Goal: Information Seeking & Learning: Learn about a topic

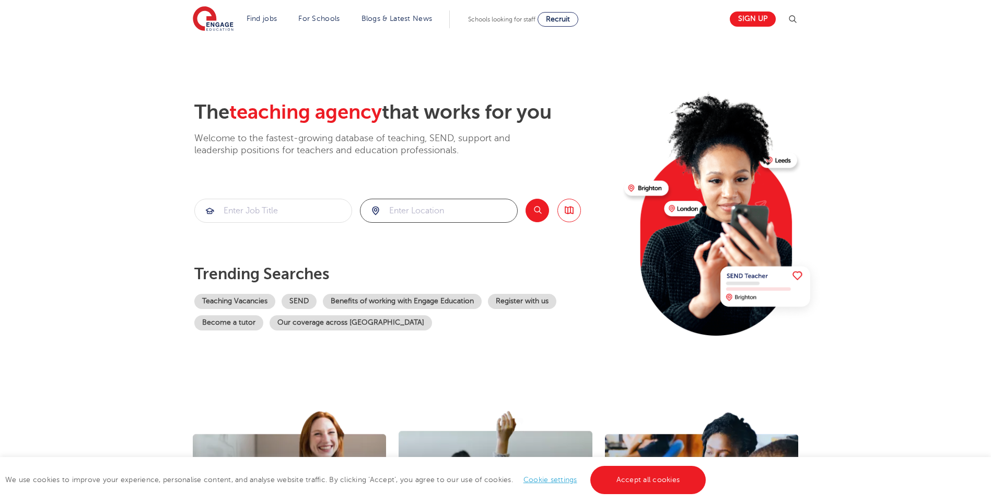
click at [412, 215] on input "search" at bounding box center [439, 210] width 157 height 23
type input "[GEOGRAPHIC_DATA]"
click button "Submit" at bounding box center [0, 0] width 0 height 0
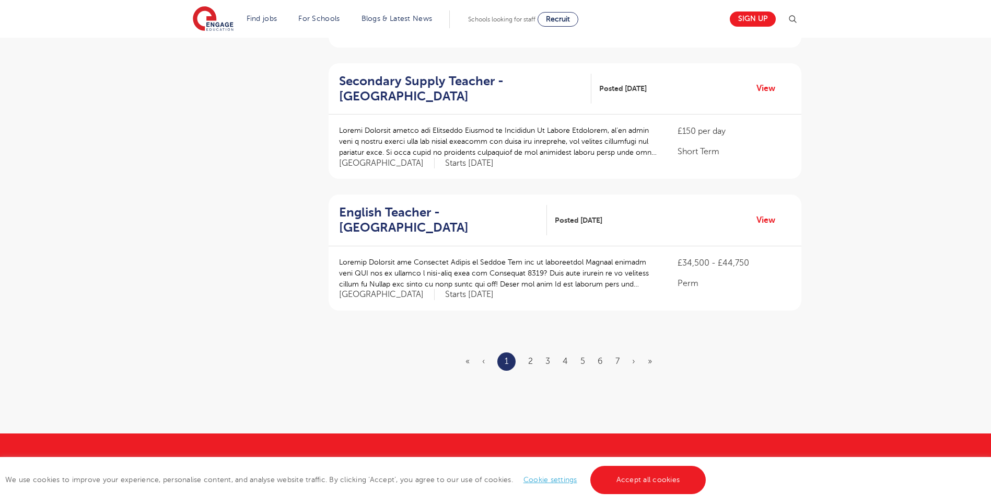
scroll to position [1150, 0]
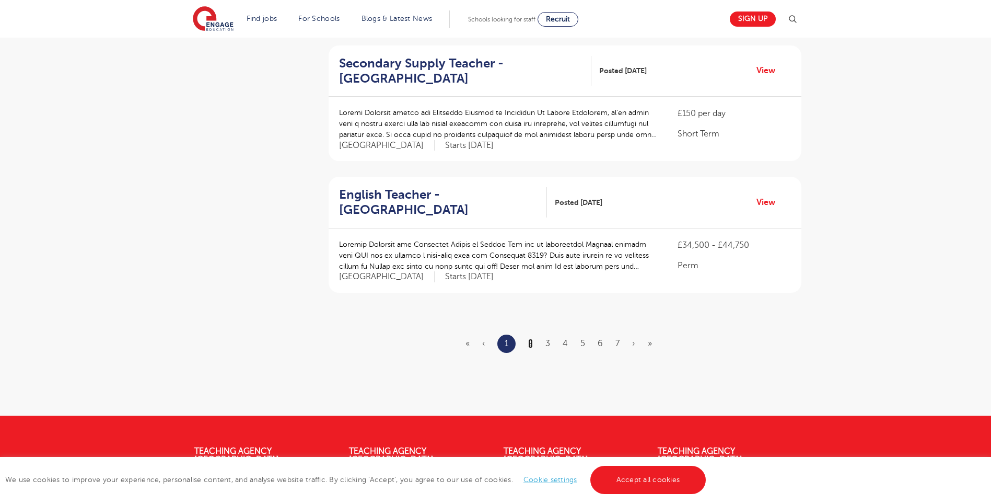
click at [532, 339] on link "2" at bounding box center [530, 343] width 5 height 9
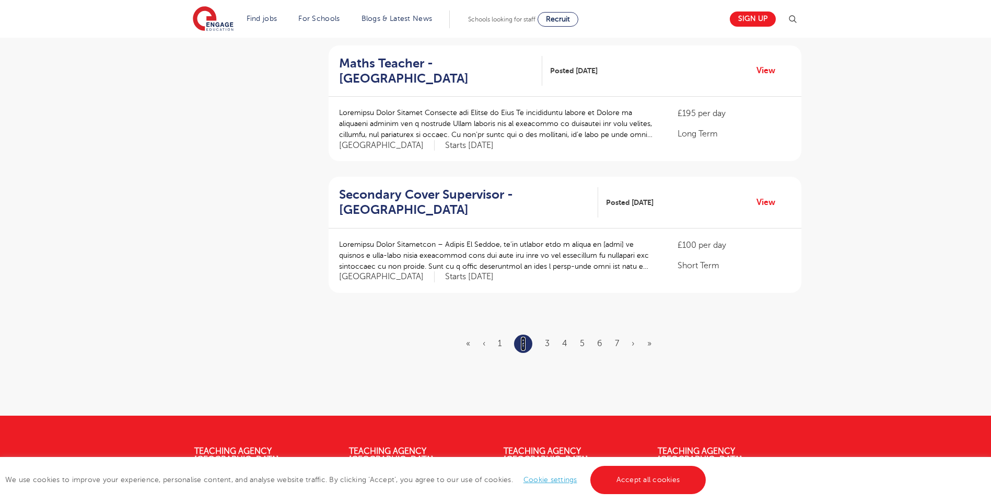
scroll to position [0, 0]
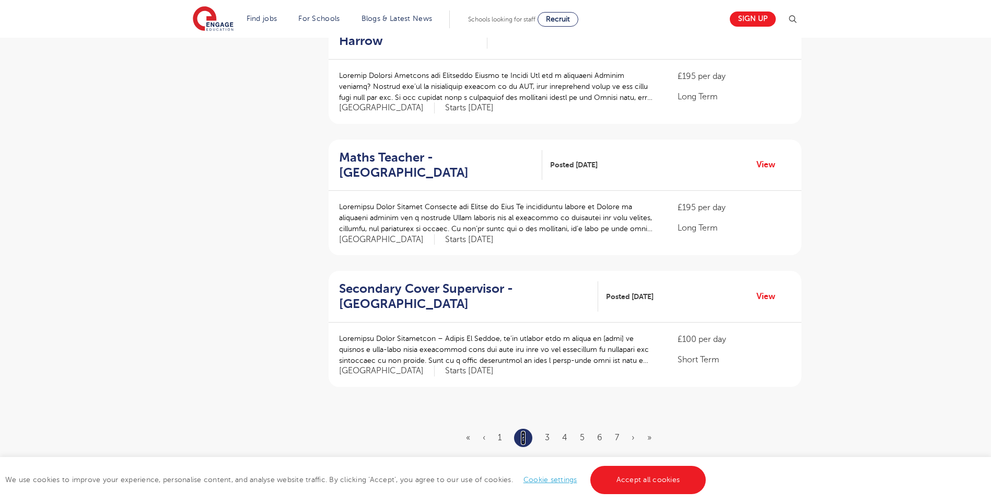
scroll to position [1098, 0]
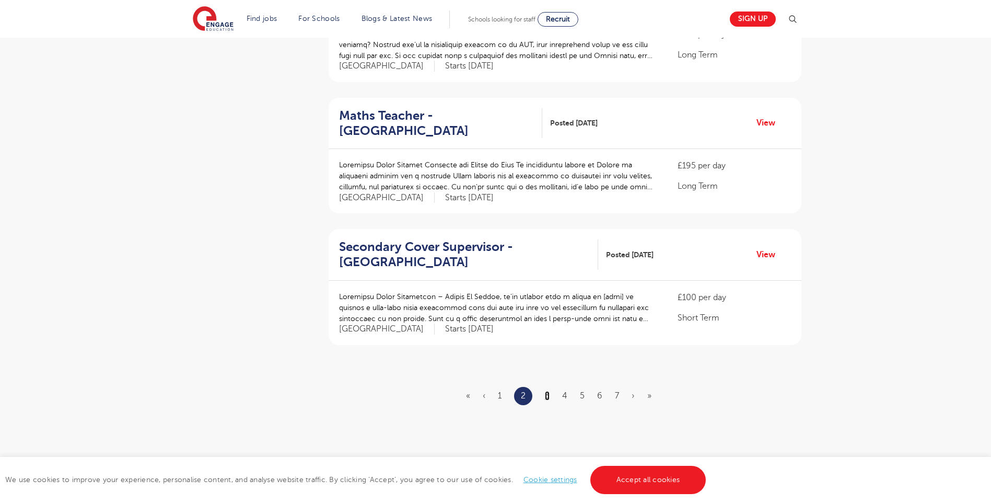
click at [546, 391] on link "3" at bounding box center [547, 395] width 5 height 9
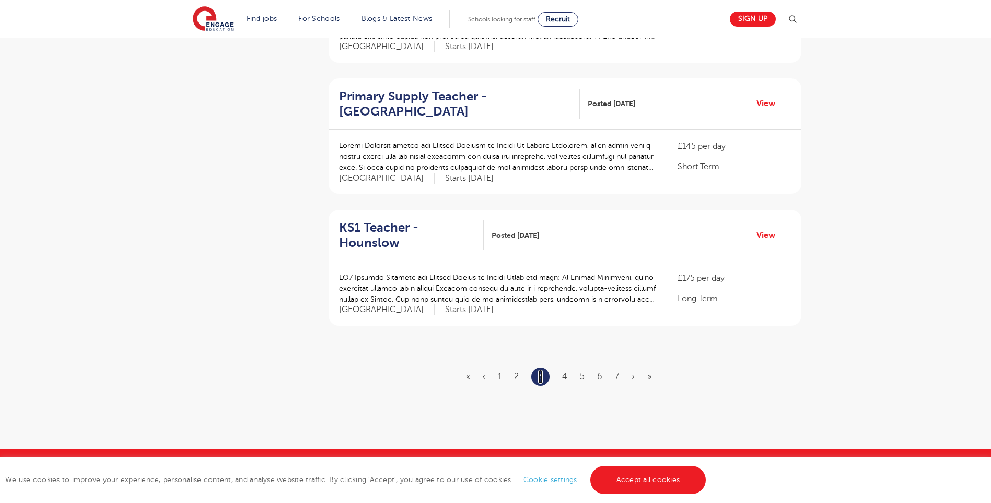
scroll to position [1150, 0]
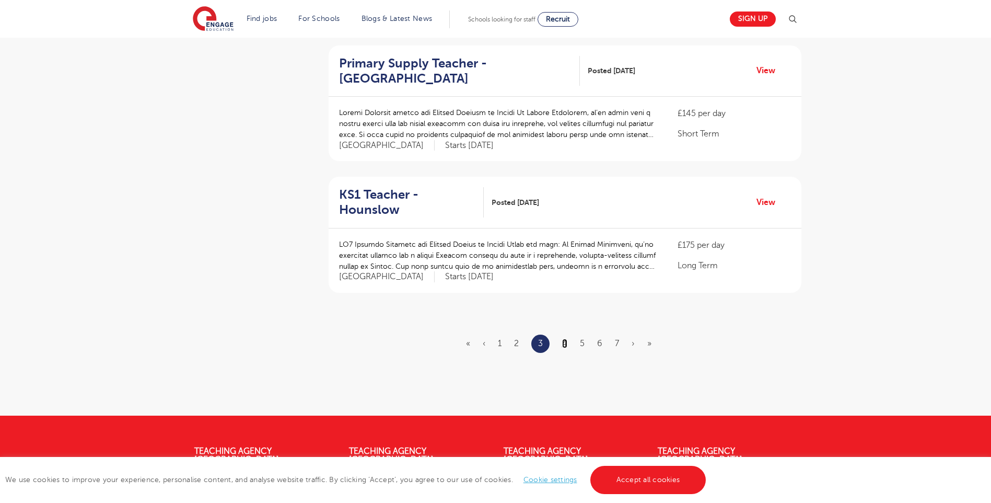
click at [564, 339] on link "4" at bounding box center [564, 343] width 5 height 9
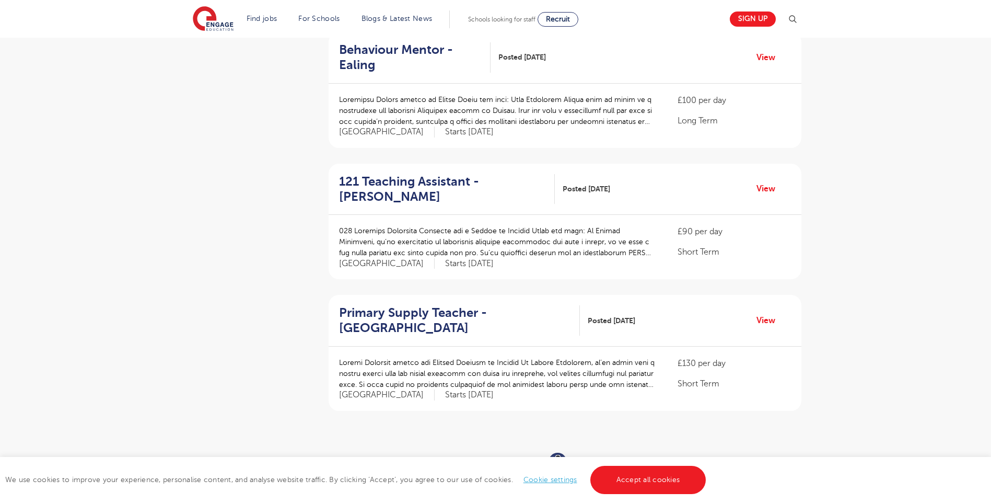
scroll to position [1045, 0]
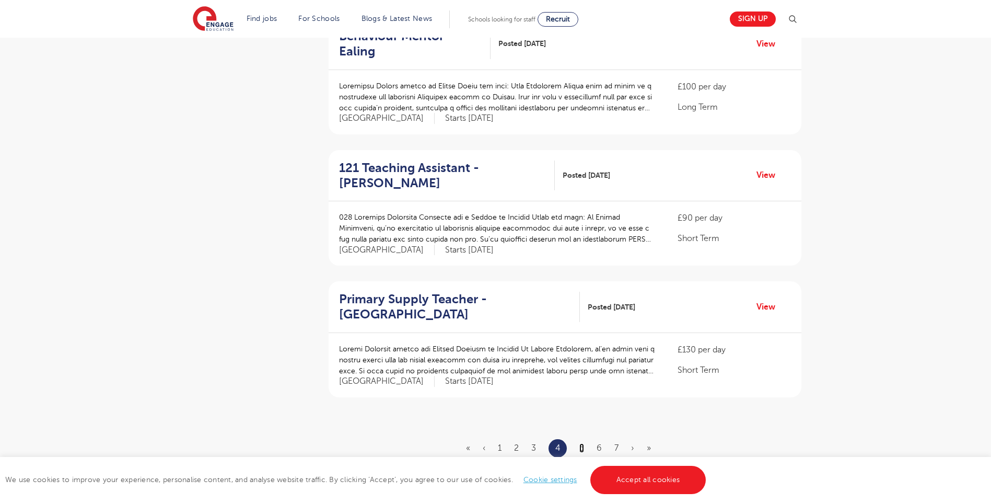
click at [583, 443] on link "5" at bounding box center [582, 447] width 5 height 9
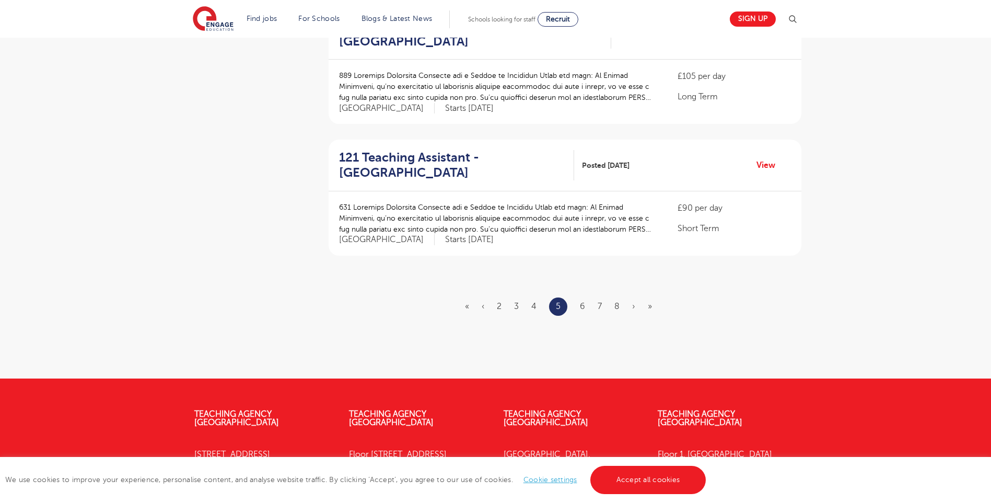
scroll to position [1202, 0]
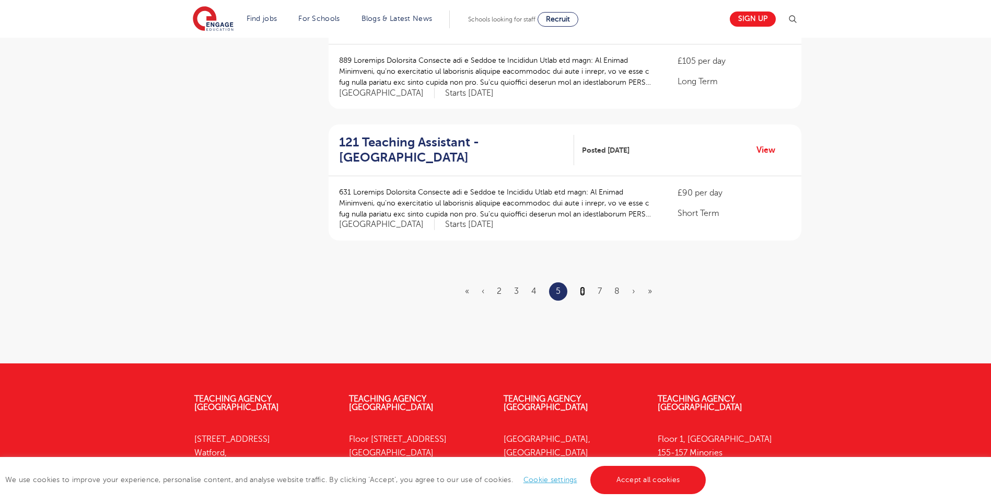
click at [585, 286] on link "6" at bounding box center [582, 290] width 5 height 9
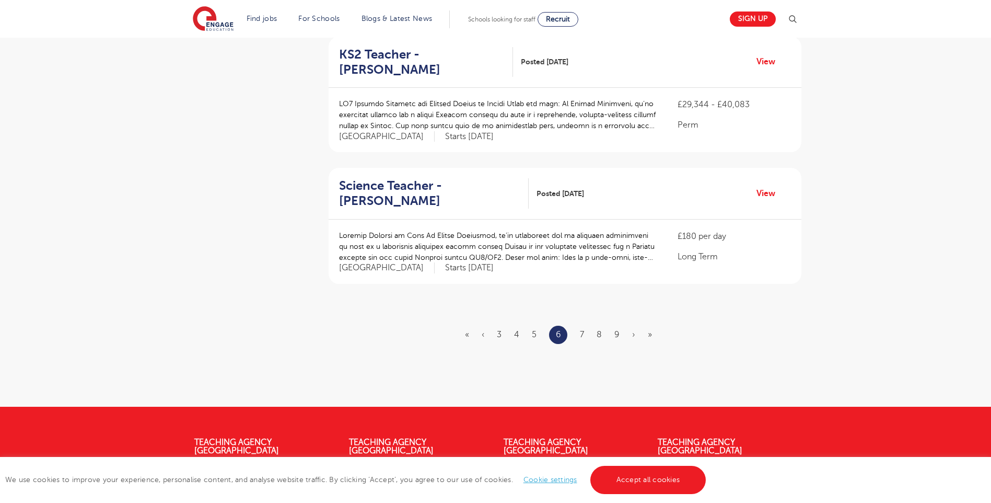
scroll to position [1202, 0]
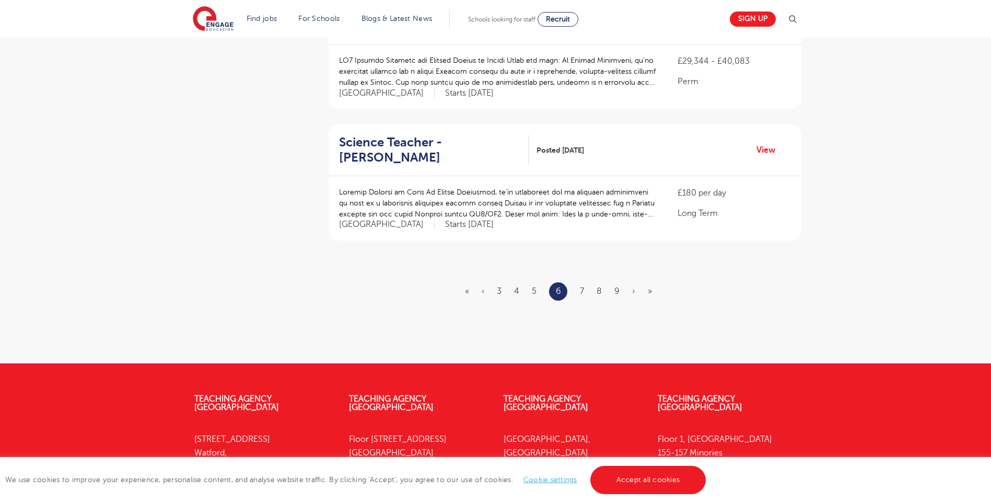
click at [580, 282] on ul "« ‹ 3 4 5 6 7 8 9 › »" at bounding box center [565, 291] width 200 height 18
click at [582, 286] on link "7" at bounding box center [582, 290] width 4 height 9
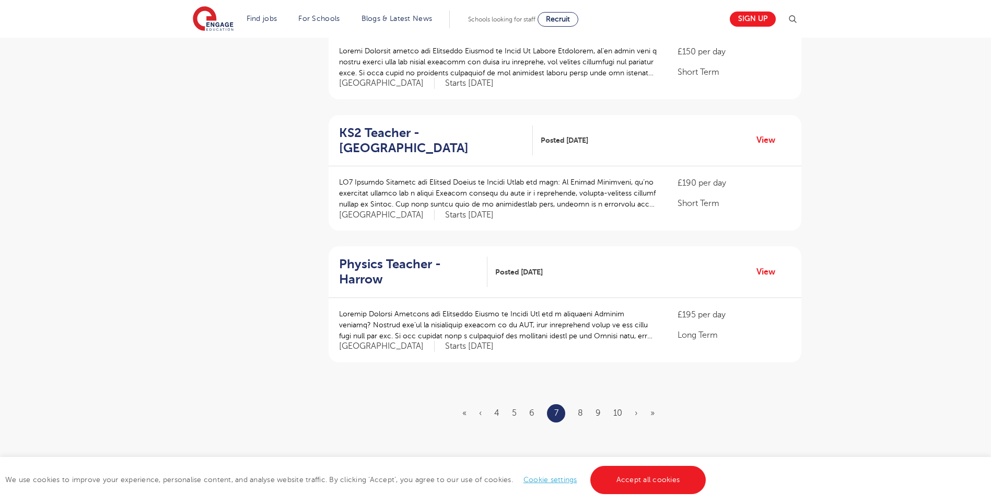
scroll to position [1098, 0]
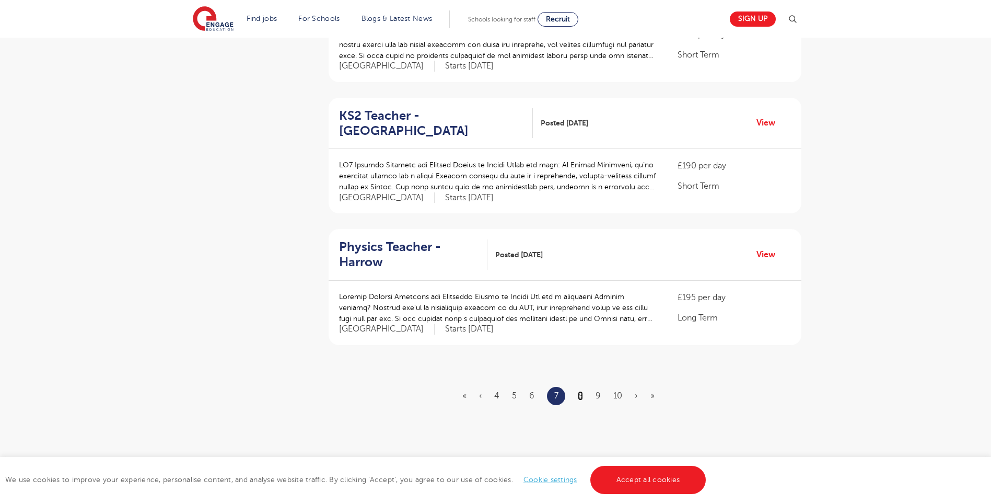
click at [581, 391] on link "8" at bounding box center [580, 395] width 5 height 9
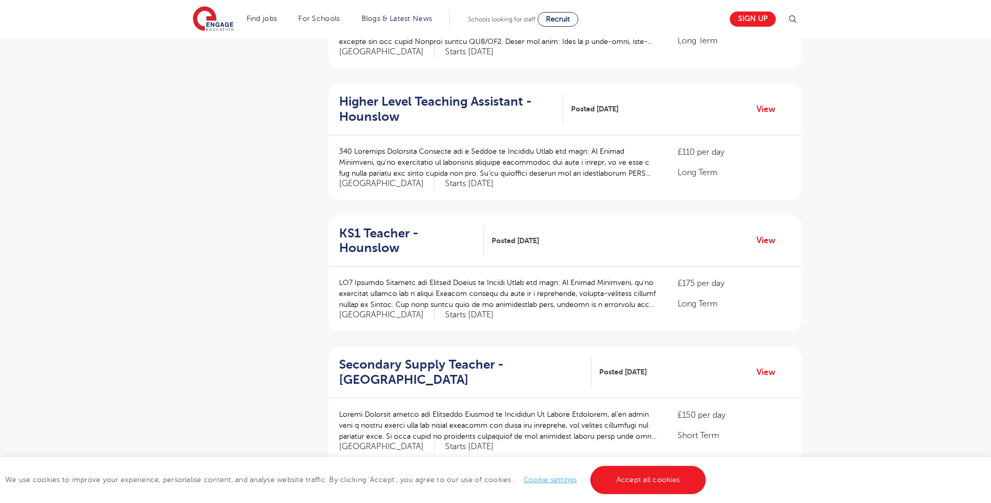
scroll to position [732, 0]
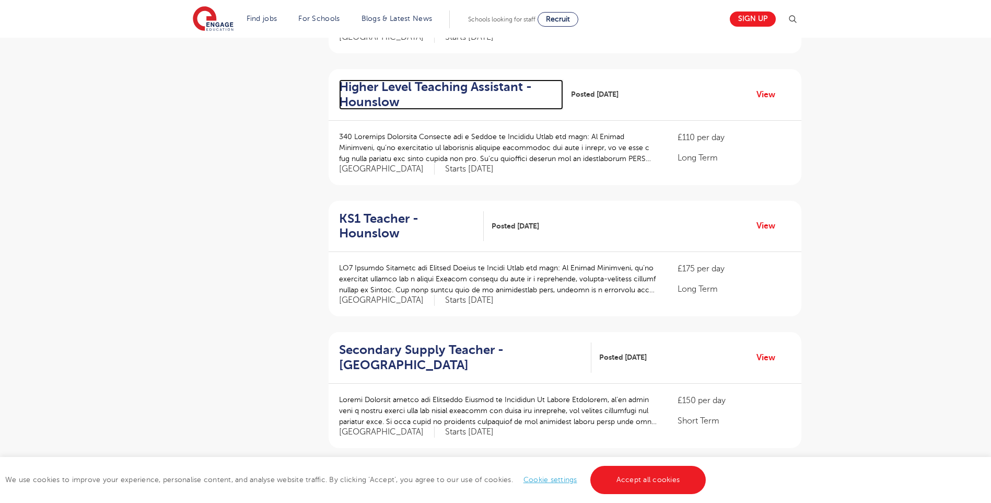
click at [471, 79] on h2 "Higher Level Teaching Assistant - Hounslow" at bounding box center [447, 94] width 216 height 30
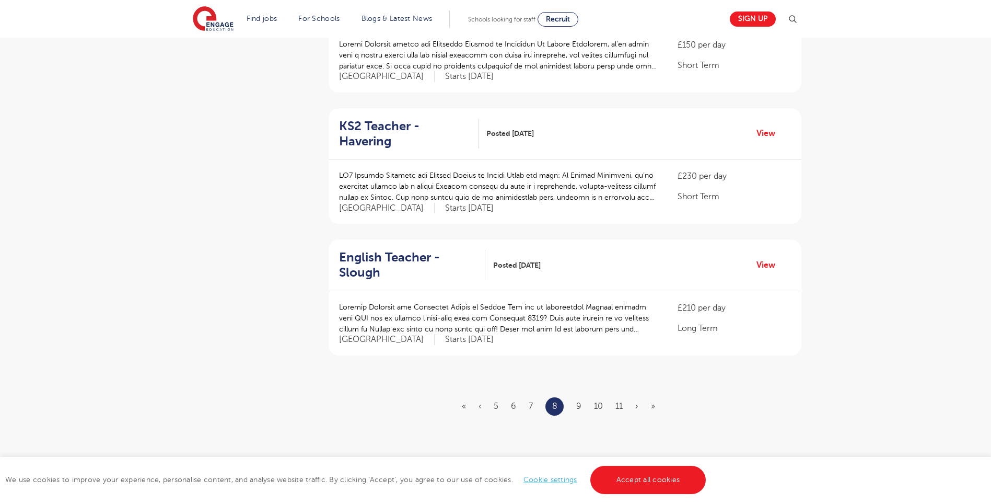
scroll to position [1098, 0]
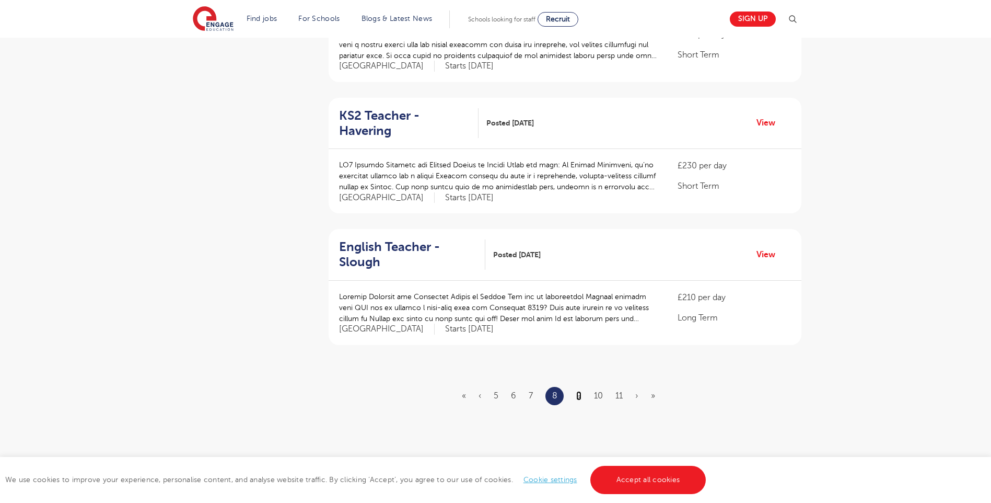
click at [578, 391] on link "9" at bounding box center [578, 395] width 5 height 9
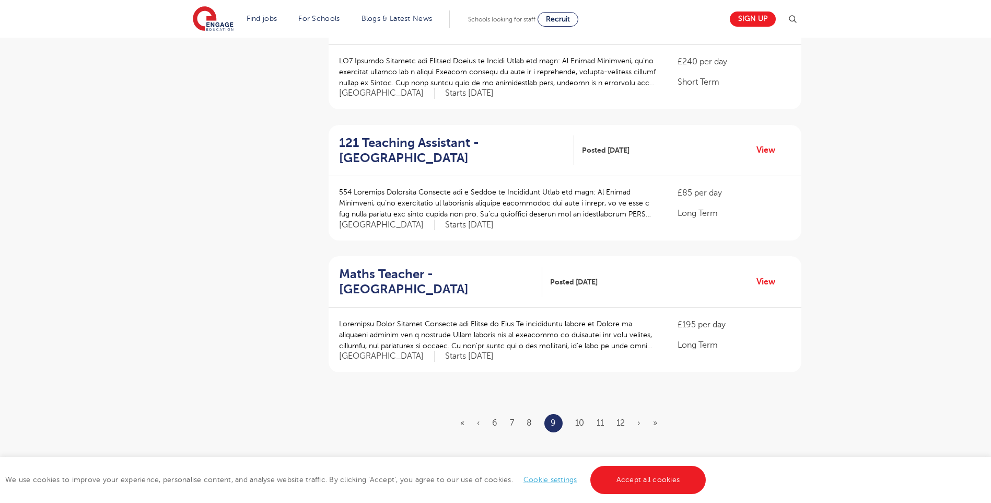
scroll to position [1098, 0]
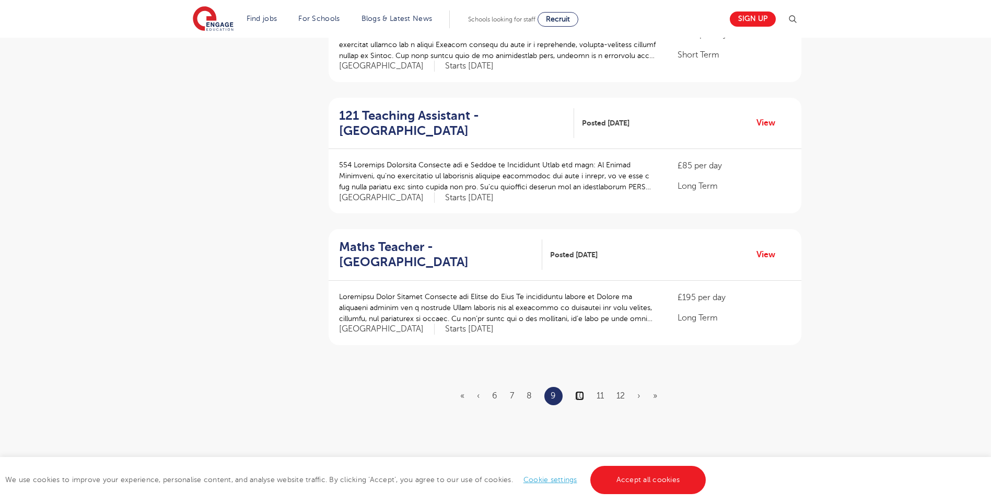
click at [581, 391] on link "10" at bounding box center [579, 395] width 9 height 9
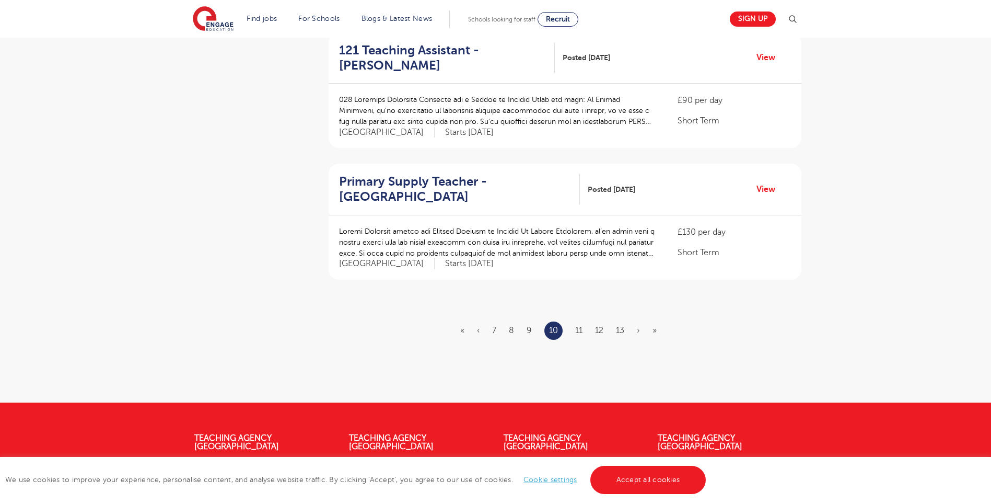
scroll to position [1202, 0]
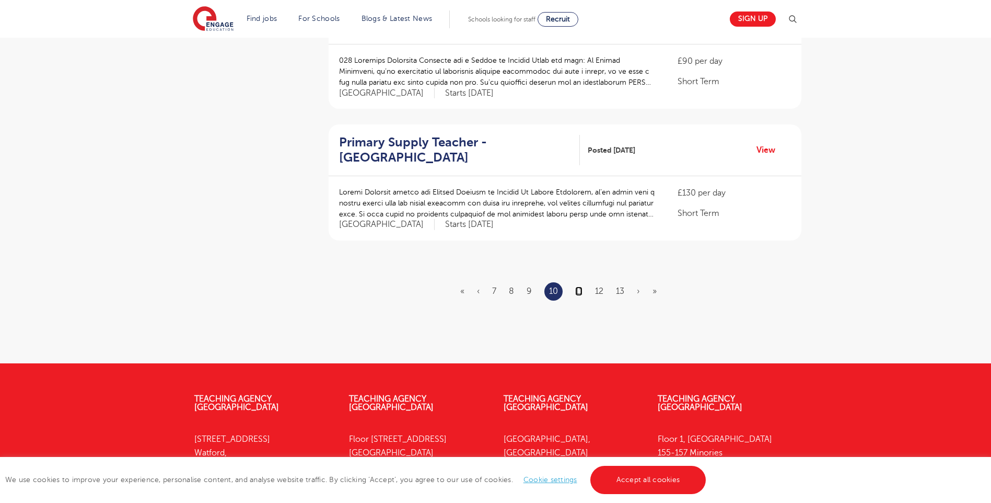
click at [580, 286] on link "11" at bounding box center [578, 290] width 7 height 9
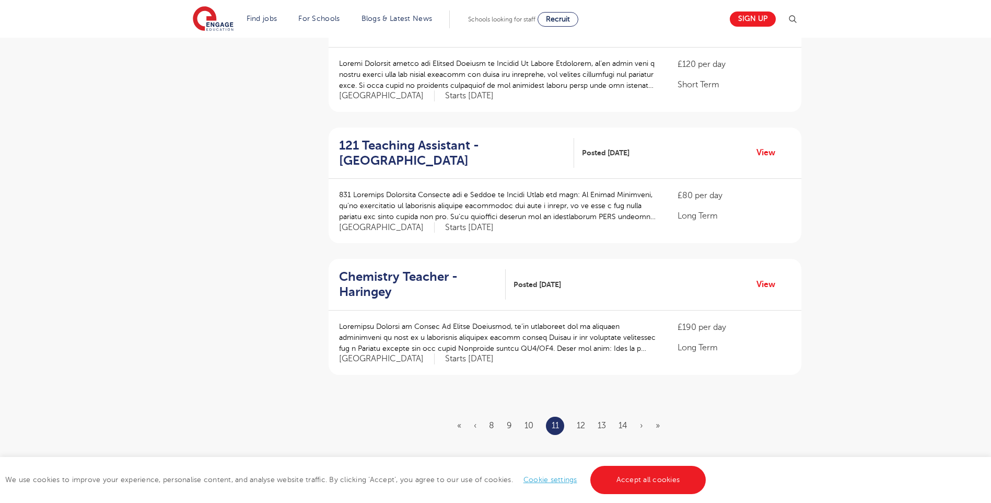
scroll to position [1098, 0]
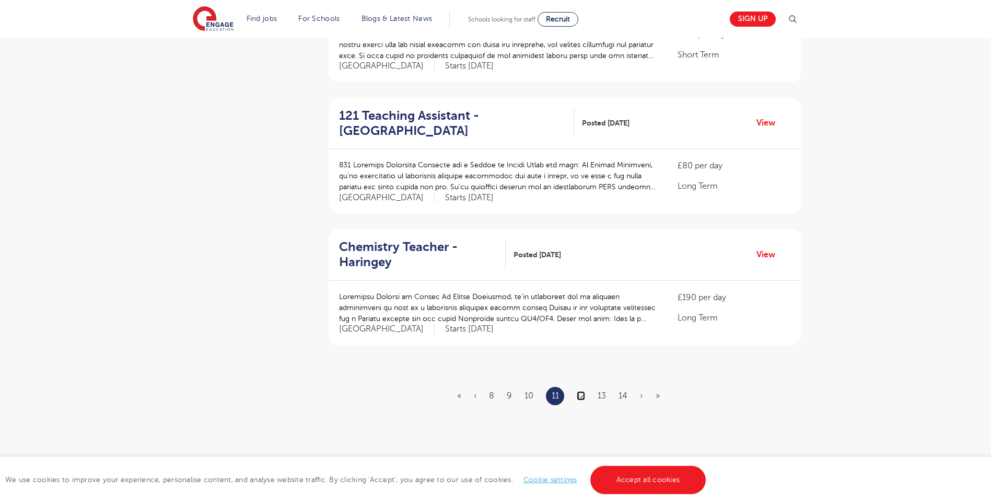
click at [582, 391] on link "12" at bounding box center [581, 395] width 8 height 9
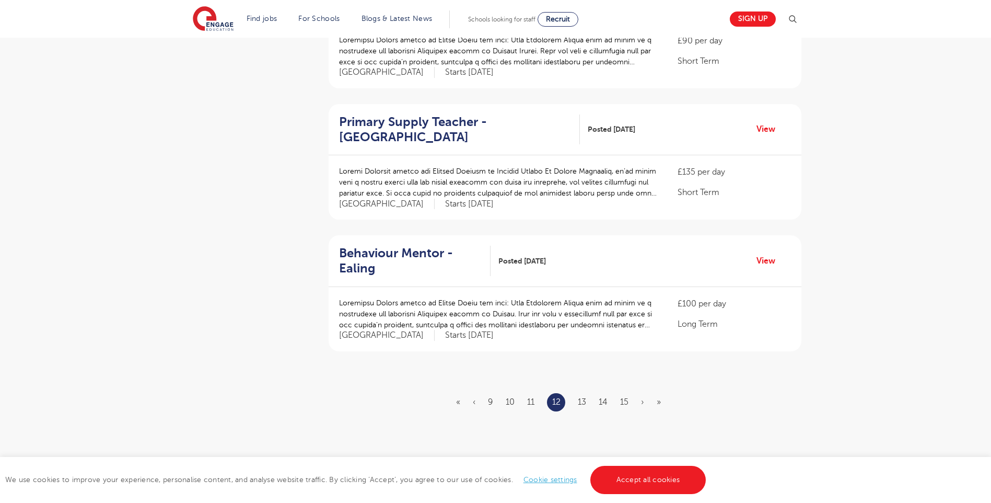
scroll to position [1150, 0]
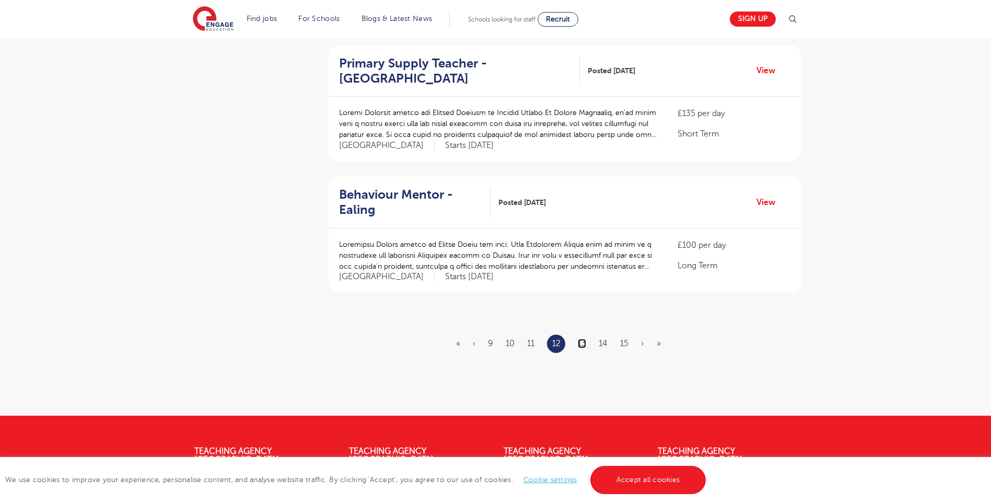
click at [585, 339] on link "13" at bounding box center [582, 343] width 8 height 9
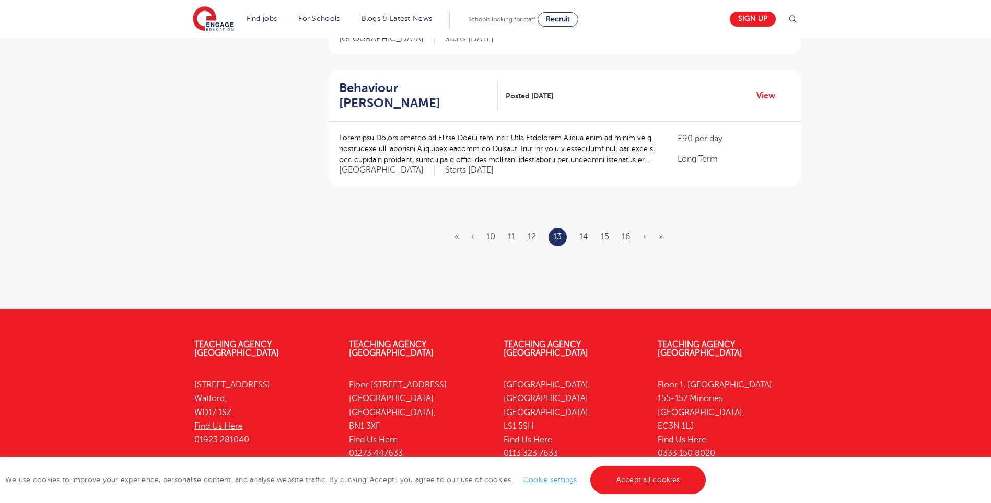
scroll to position [1254, 0]
click at [586, 232] on link "14" at bounding box center [584, 236] width 9 height 9
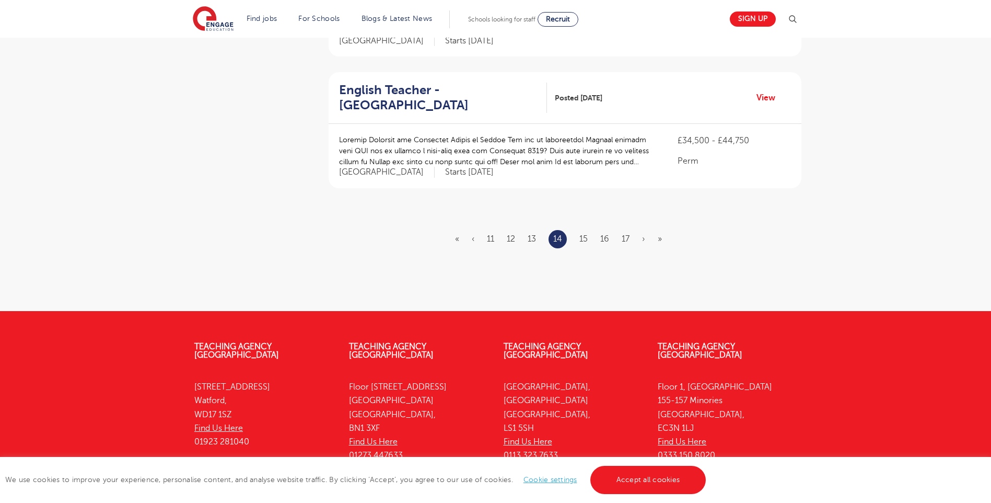
scroll to position [0, 0]
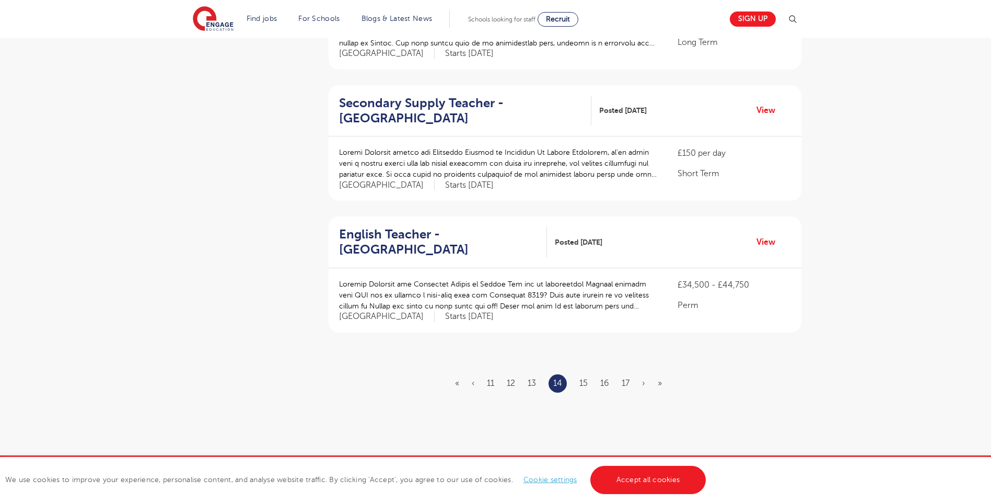
scroll to position [1202, 0]
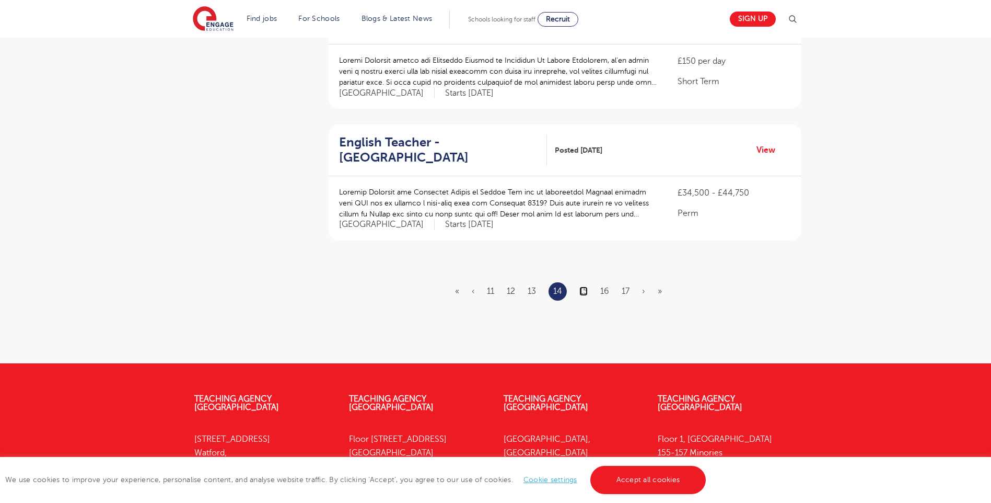
click at [586, 286] on link "15" at bounding box center [584, 290] width 8 height 9
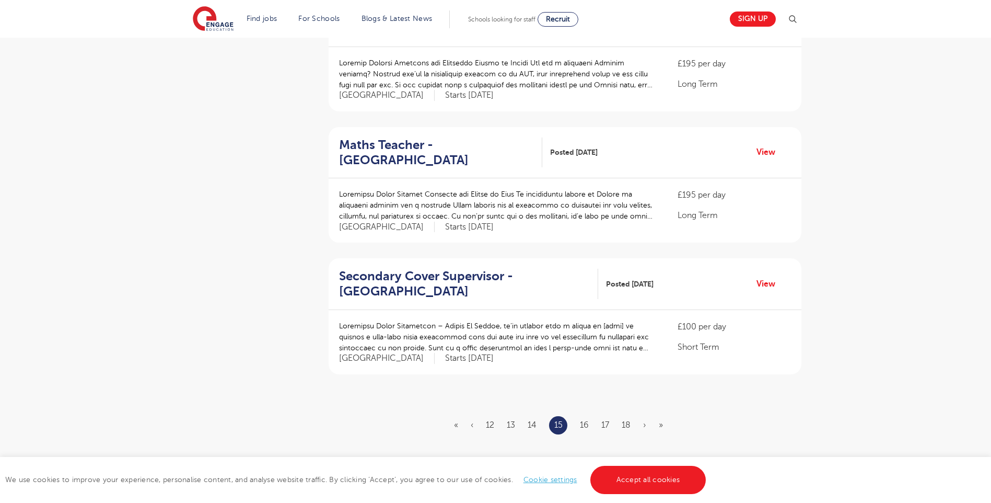
scroll to position [1098, 0]
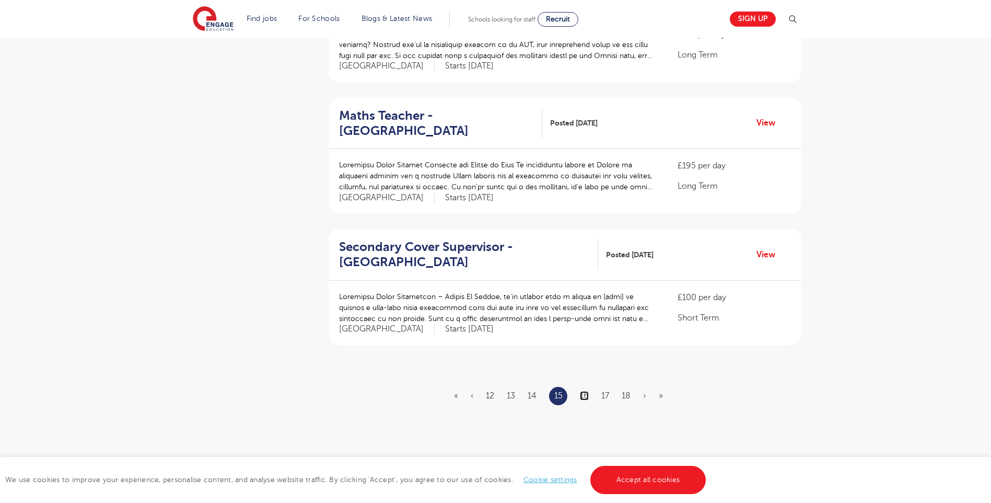
click at [589, 391] on link "16" at bounding box center [584, 395] width 9 height 9
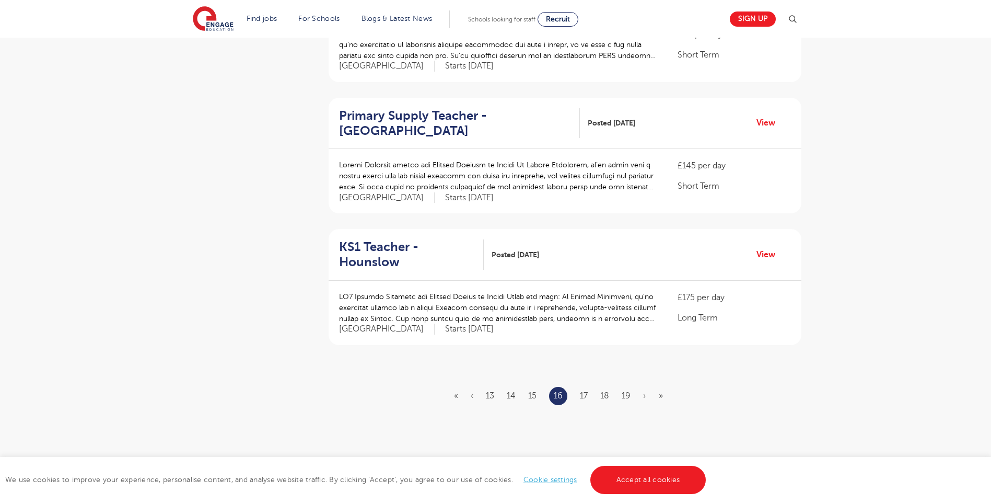
scroll to position [0, 0]
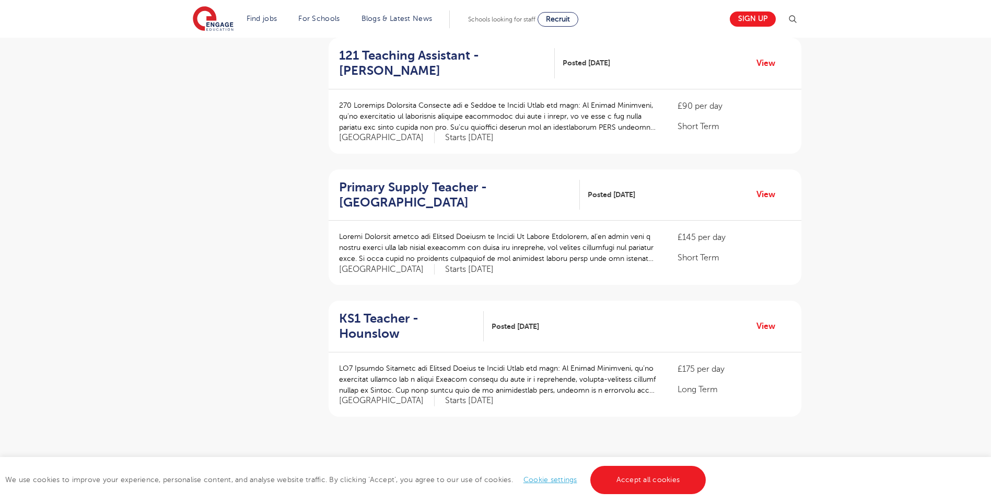
scroll to position [1045, 0]
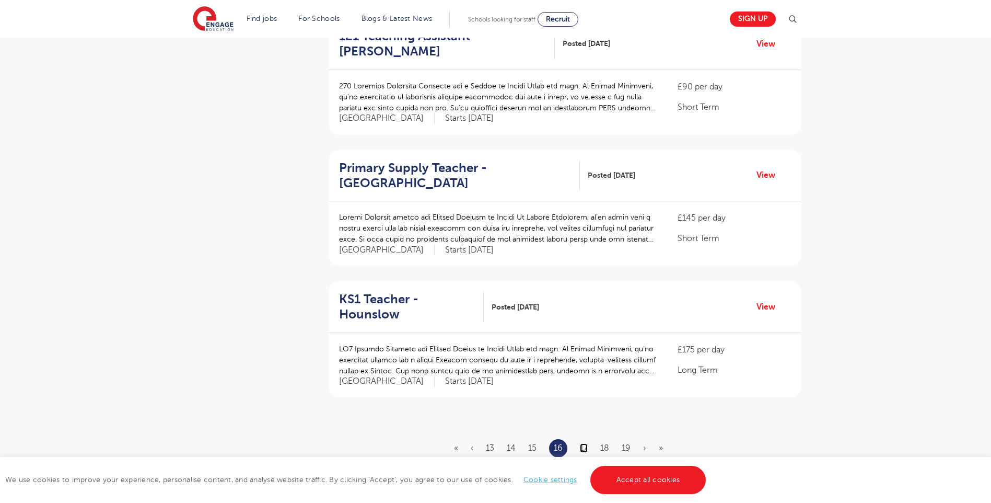
click at [587, 443] on link "17" at bounding box center [584, 447] width 8 height 9
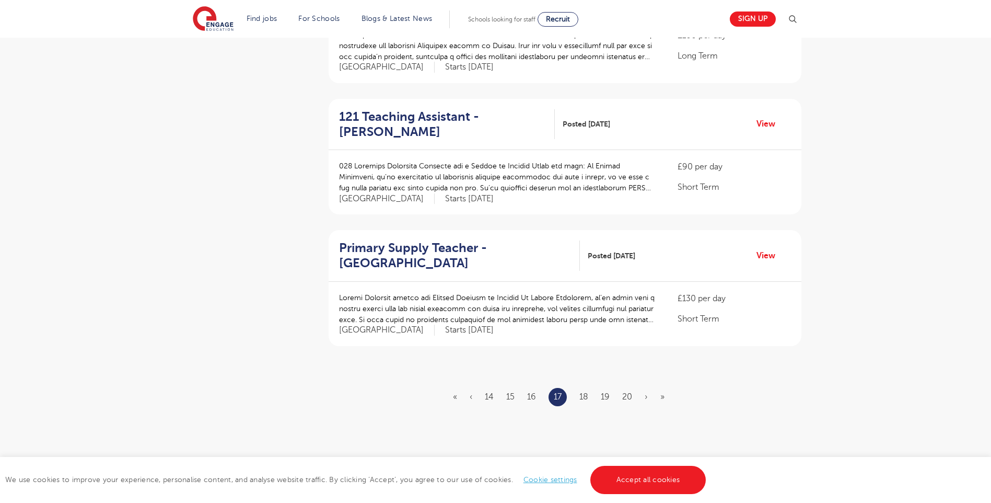
scroll to position [1098, 0]
click at [585, 391] on link "18" at bounding box center [584, 395] width 9 height 9
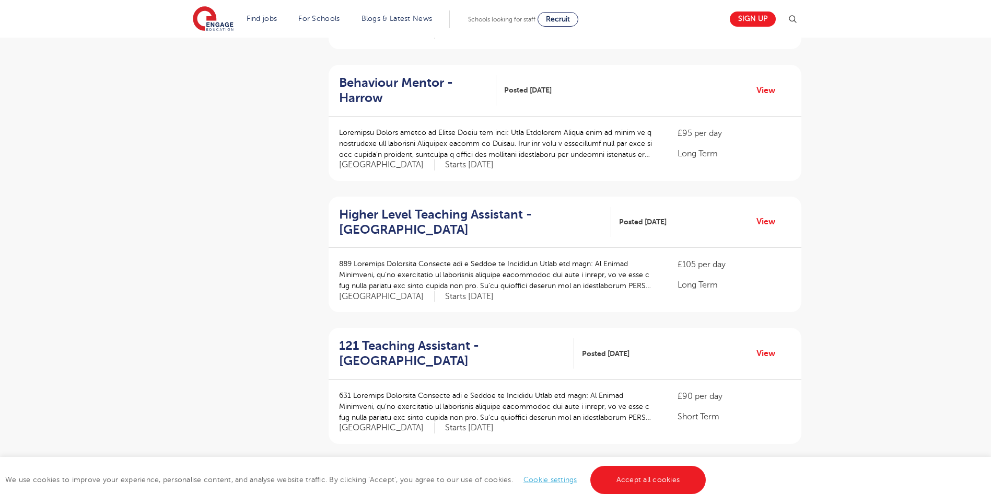
scroll to position [1045, 0]
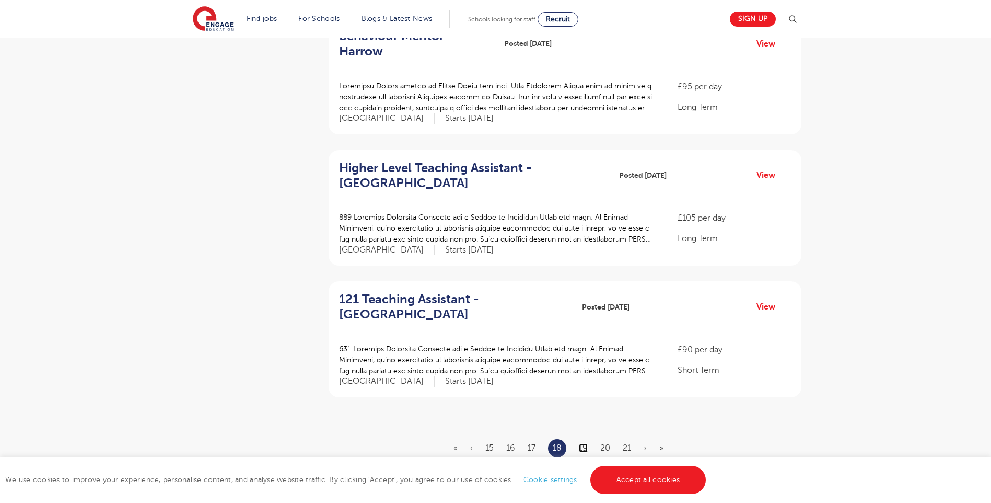
click at [587, 443] on link "19" at bounding box center [583, 447] width 9 height 9
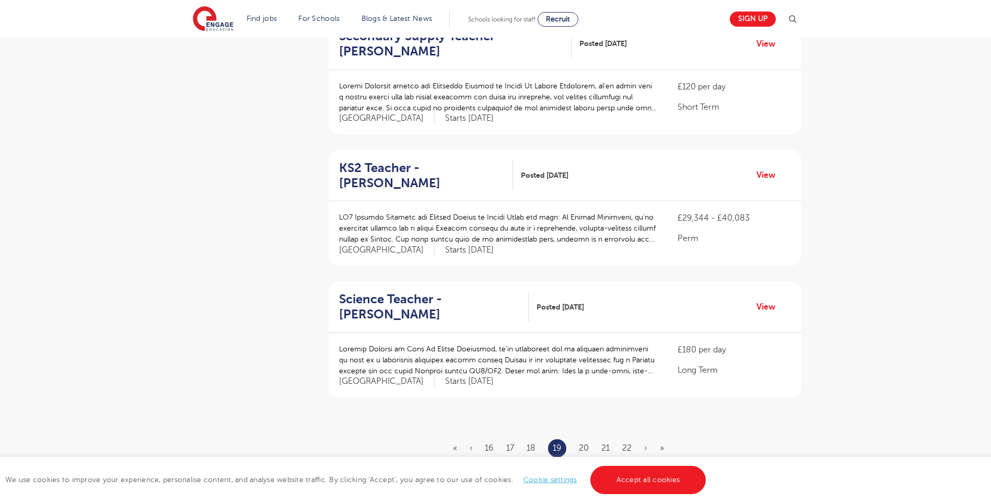
scroll to position [0, 0]
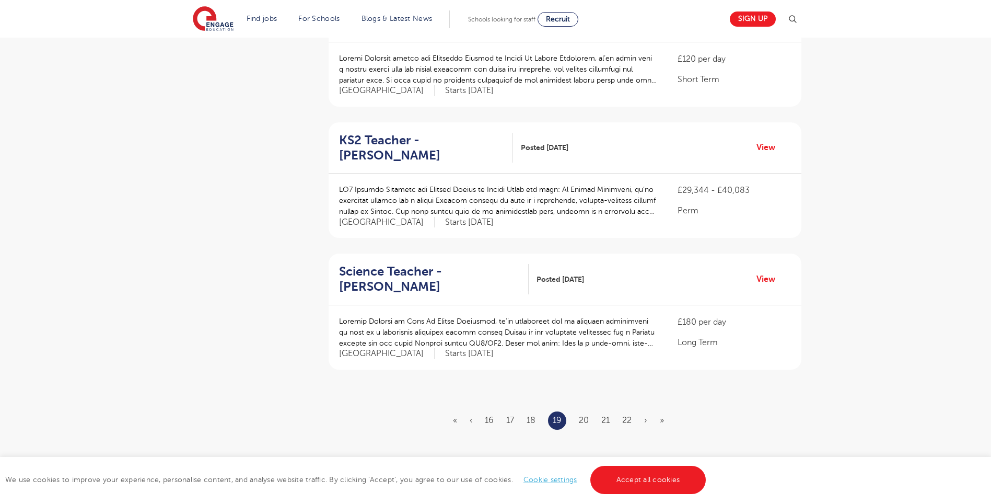
scroll to position [1098, 0]
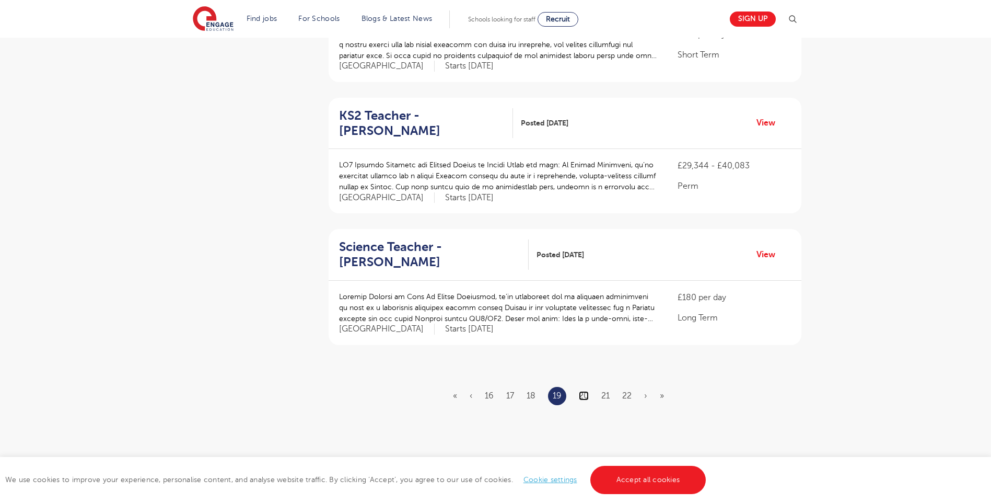
click at [583, 391] on link "20" at bounding box center [584, 395] width 10 height 9
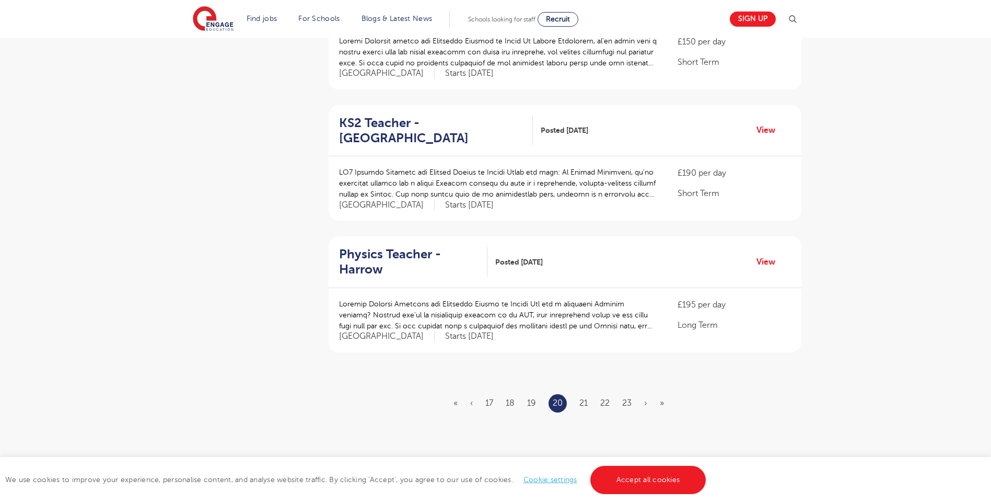
scroll to position [1098, 0]
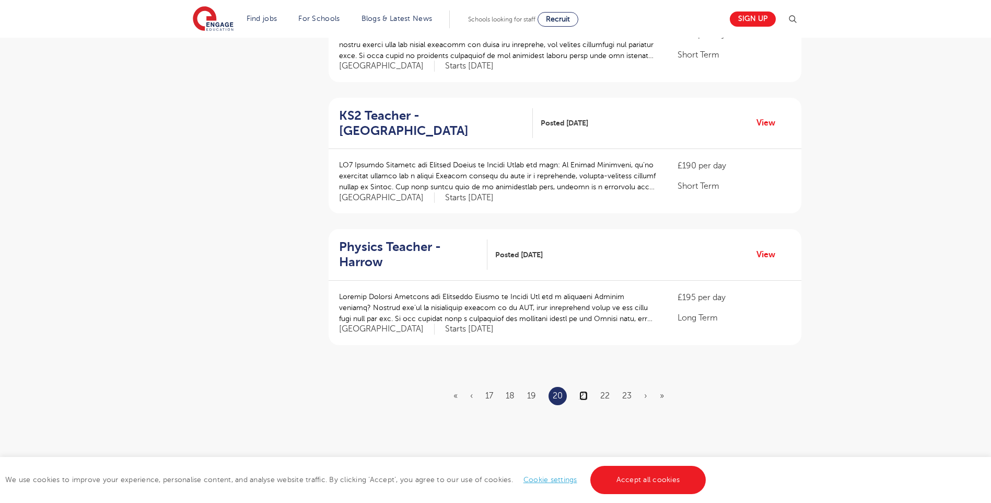
click at [586, 391] on link "21" at bounding box center [584, 395] width 8 height 9
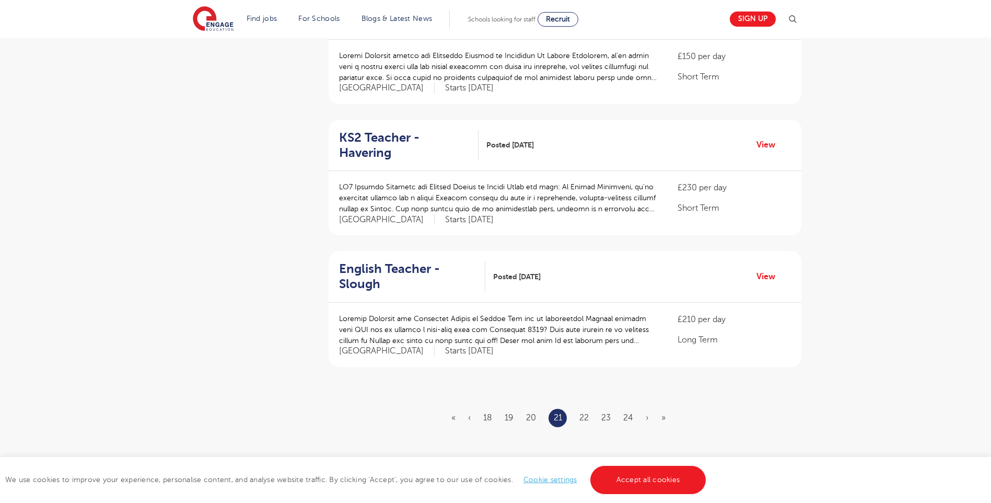
scroll to position [1098, 0]
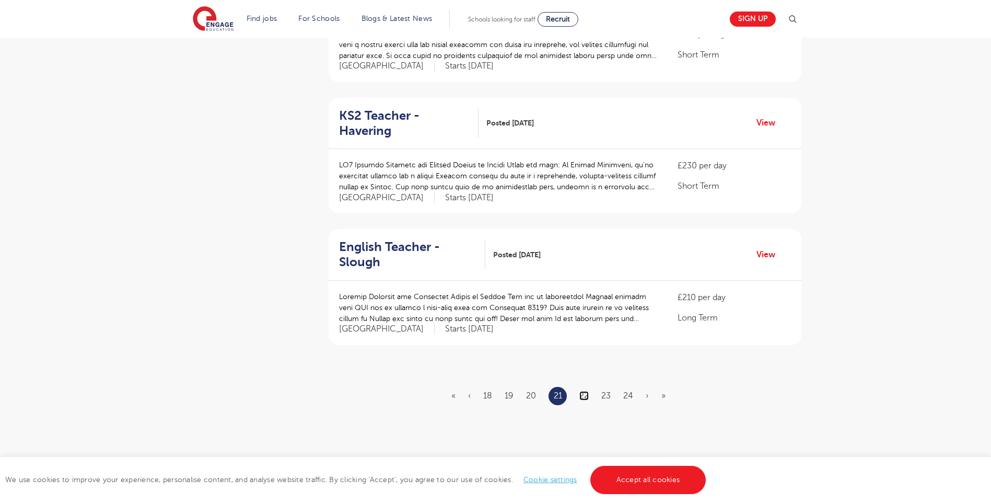
click at [587, 391] on link "22" at bounding box center [584, 395] width 9 height 9
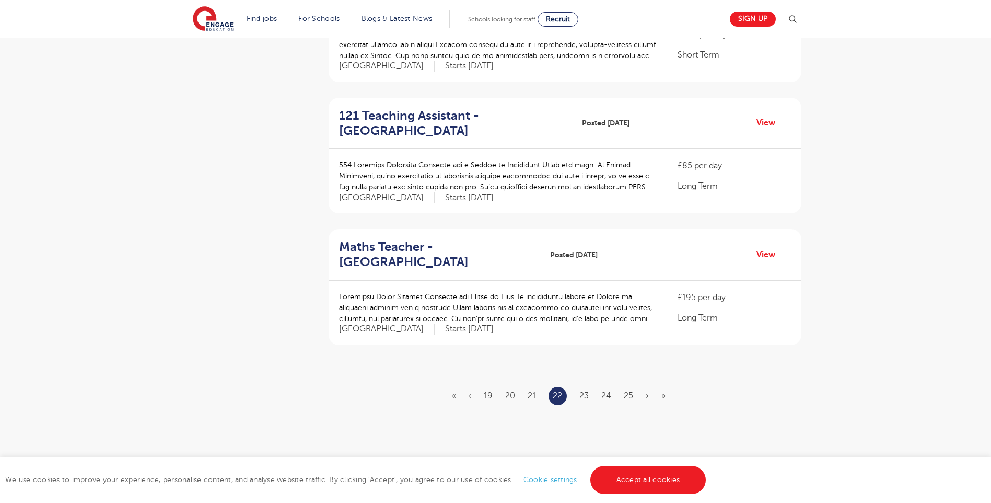
scroll to position [0, 0]
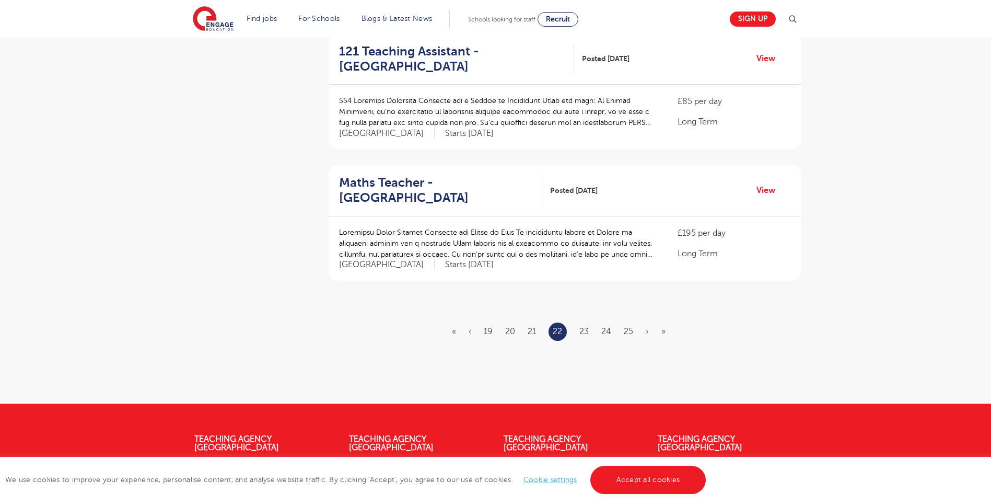
scroll to position [1254, 0]
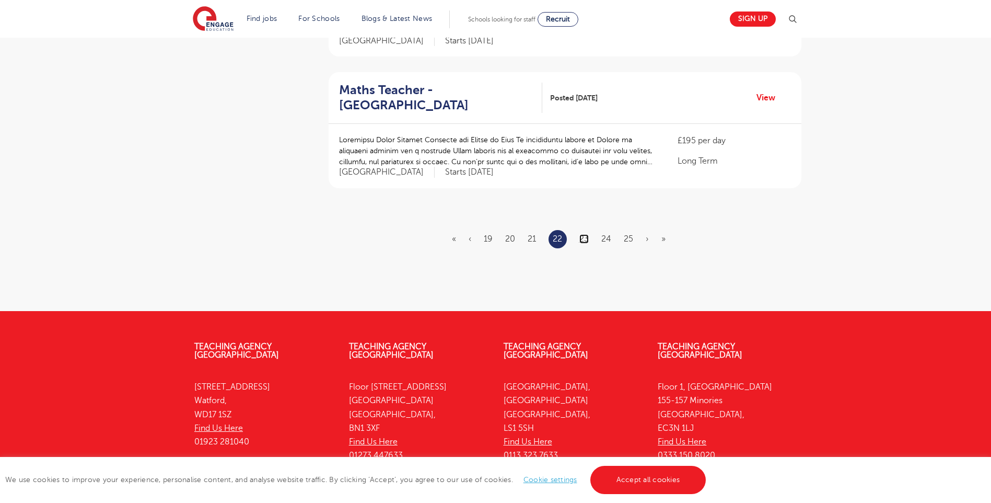
click at [586, 234] on link "23" at bounding box center [584, 238] width 9 height 9
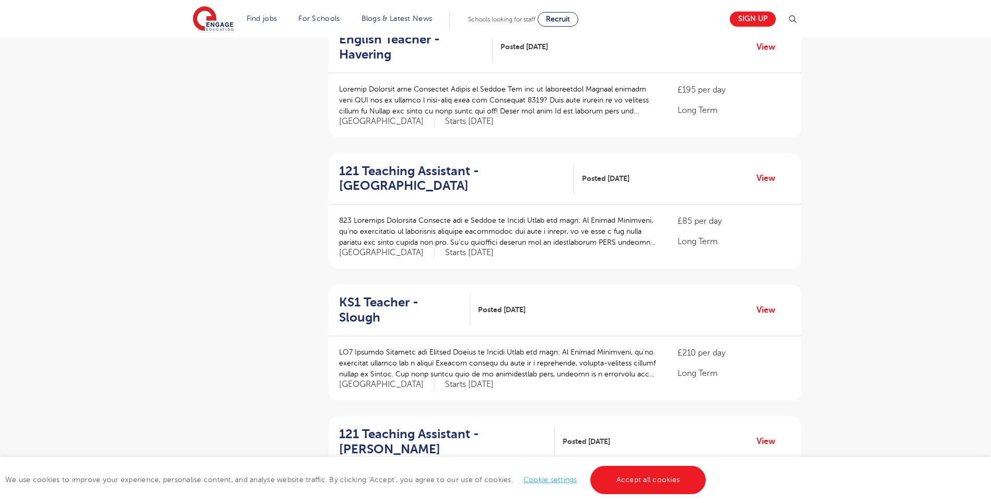
scroll to position [1150, 0]
